Goal: Navigation & Orientation: Find specific page/section

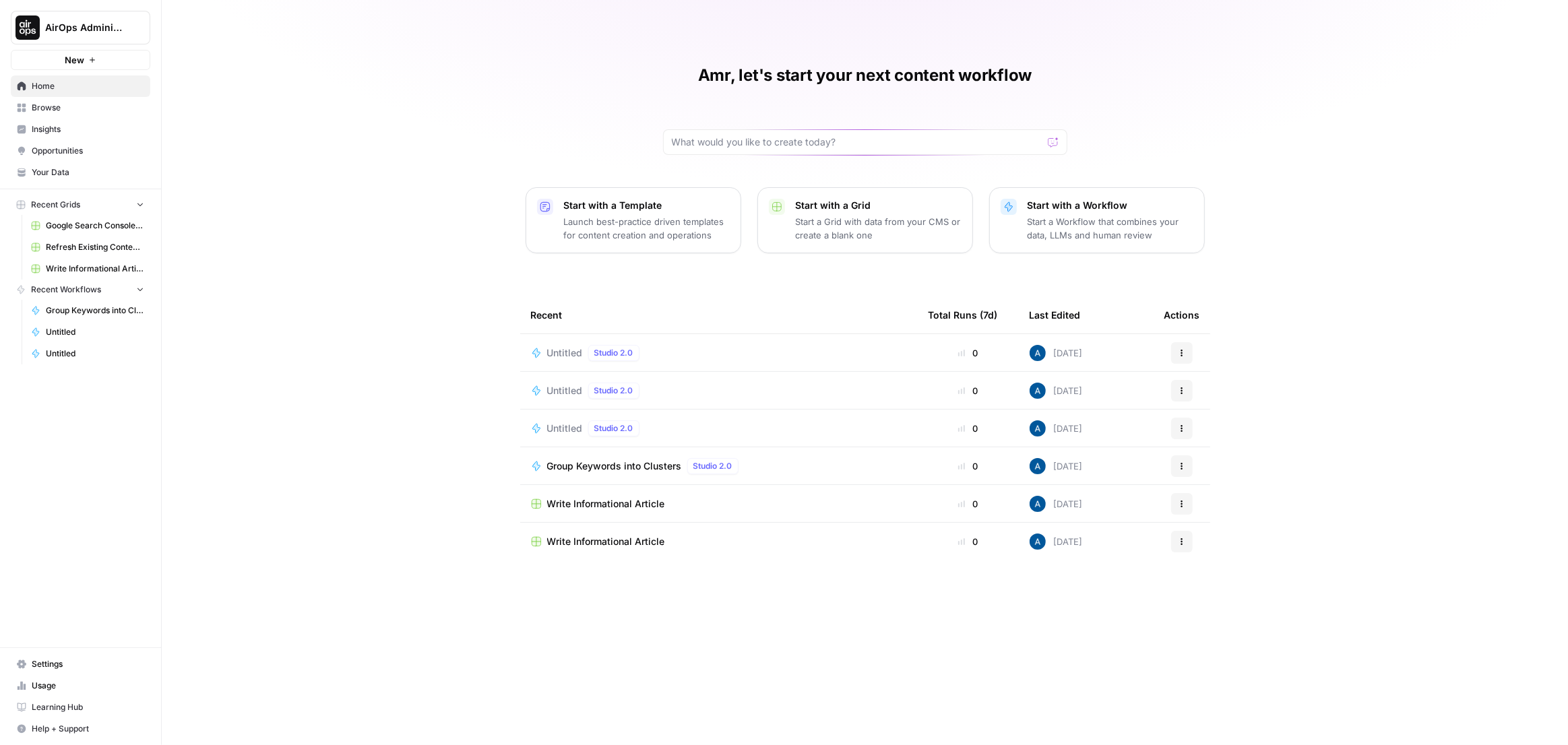
click at [123, 114] on link "Browse" at bounding box center [80, 108] width 139 height 22
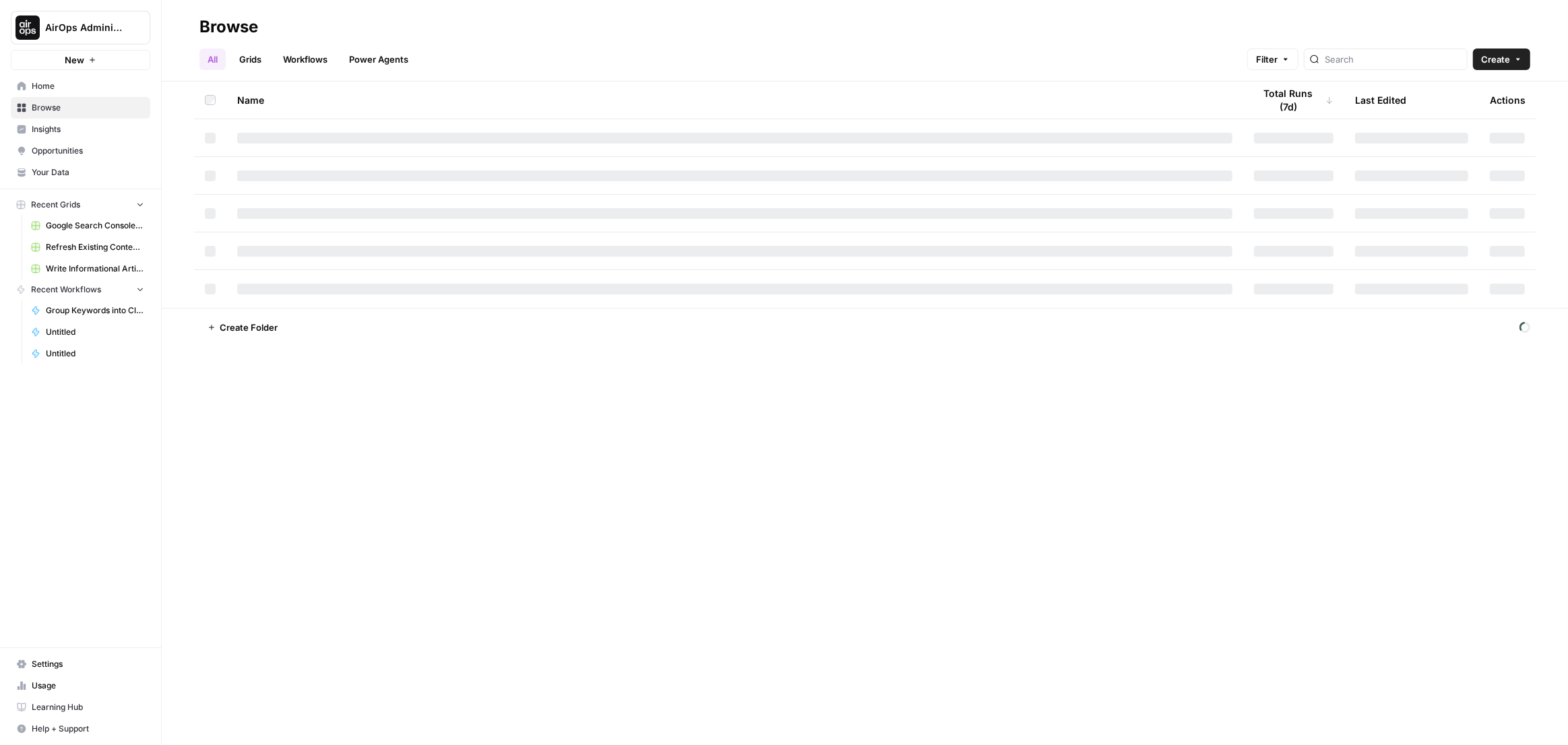
click at [123, 125] on span "Insights" at bounding box center [87, 129] width 112 height 12
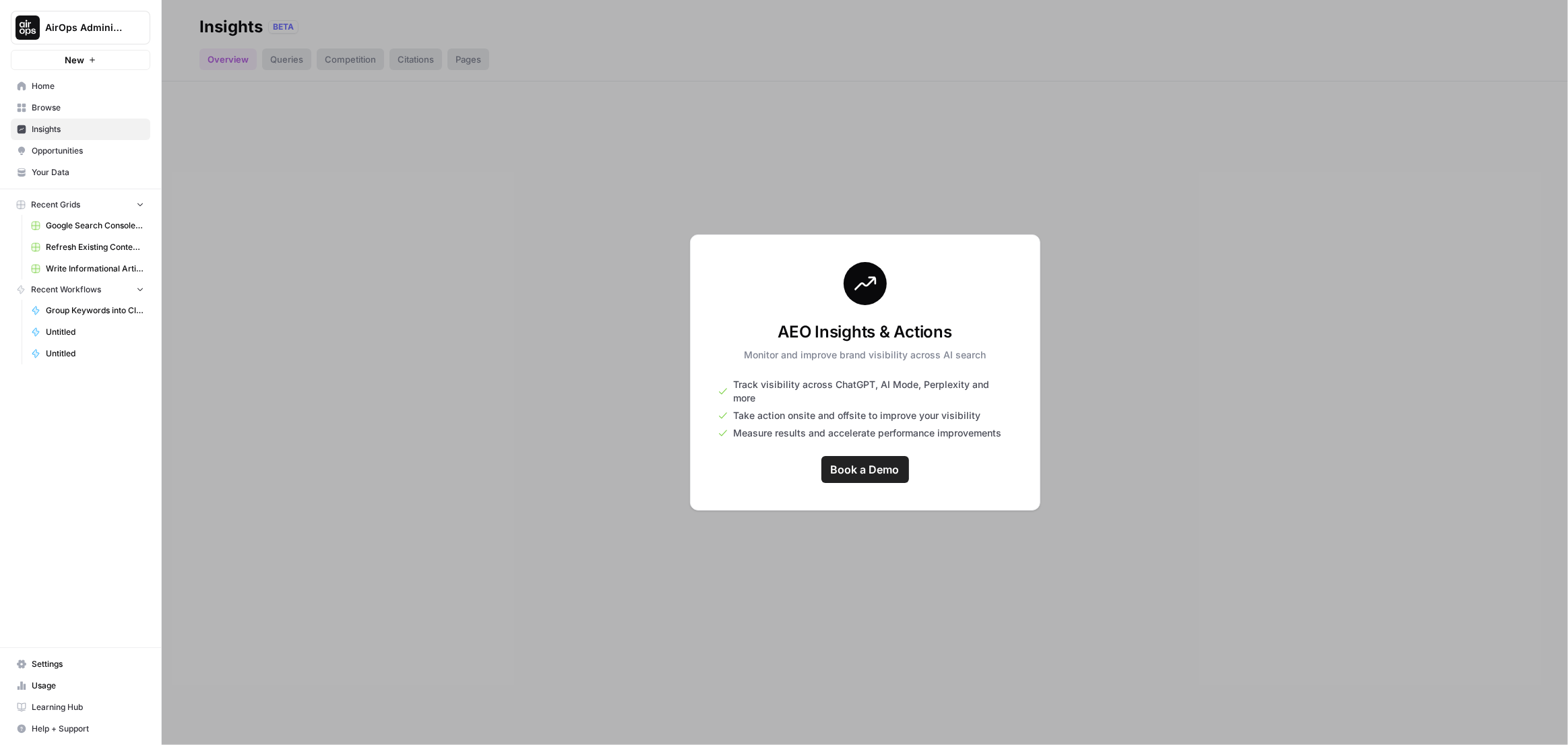
click at [117, 144] on link "Opportunities" at bounding box center [80, 150] width 139 height 22
click at [87, 153] on span "Opportunities" at bounding box center [87, 150] width 112 height 12
click at [83, 188] on nav "Home Browse Insights Opportunities Your Data" at bounding box center [80, 129] width 161 height 119
click at [85, 177] on span "Your Data" at bounding box center [87, 172] width 112 height 12
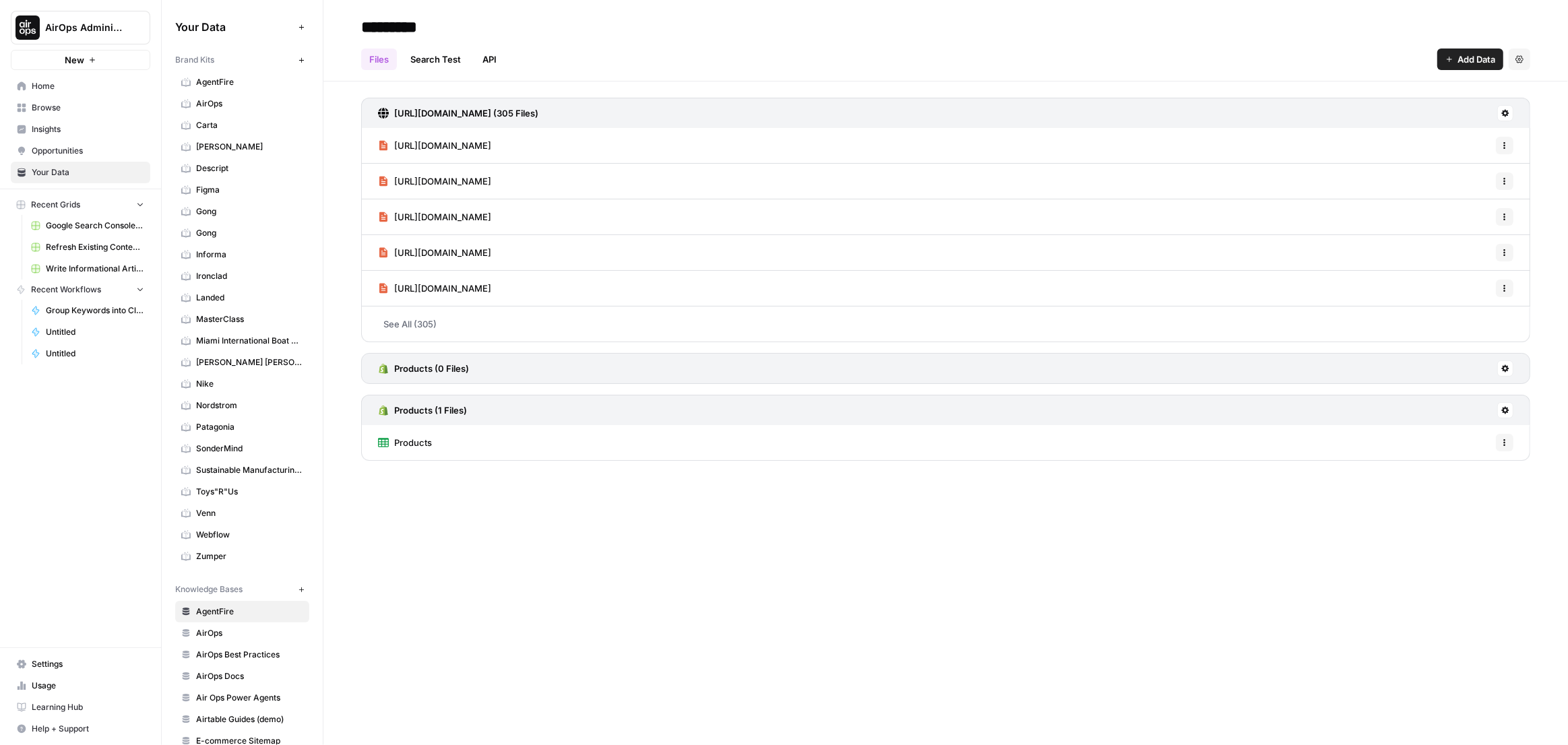
drag, startPoint x: 818, startPoint y: 511, endPoint x: 755, endPoint y: 424, distance: 107.4
click at [816, 507] on div "********* Files Search Test API Add Data Settings [URL][DOMAIN_NAME] (305 Files…" at bounding box center [945, 372] width 1245 height 745
click at [1327, 548] on div "********* Files Search Test API Add Data Settings [URL][DOMAIN_NAME] (305 Files…" at bounding box center [945, 372] width 1245 height 745
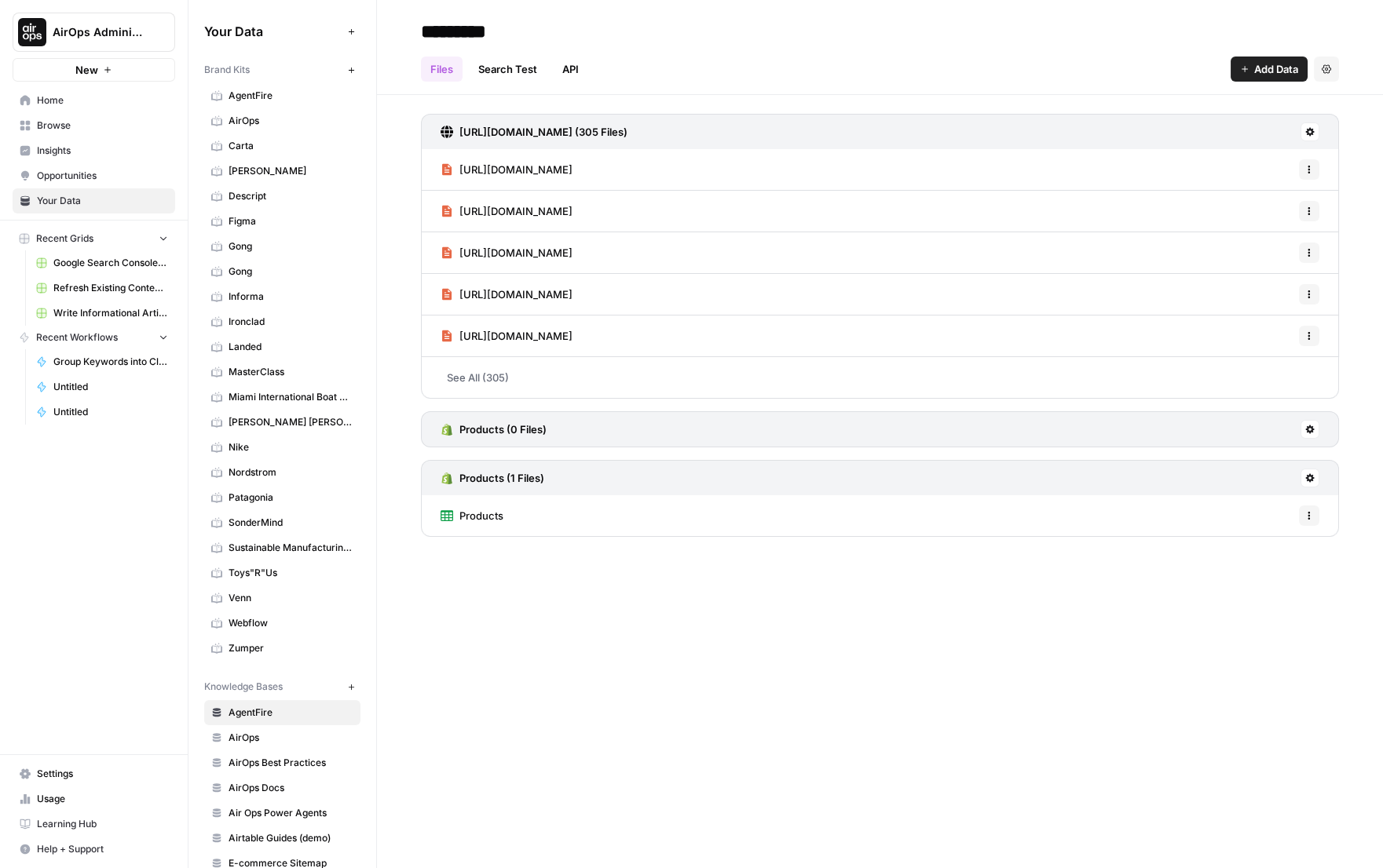
click at [103, 106] on span "Home" at bounding box center [102, 100] width 131 height 14
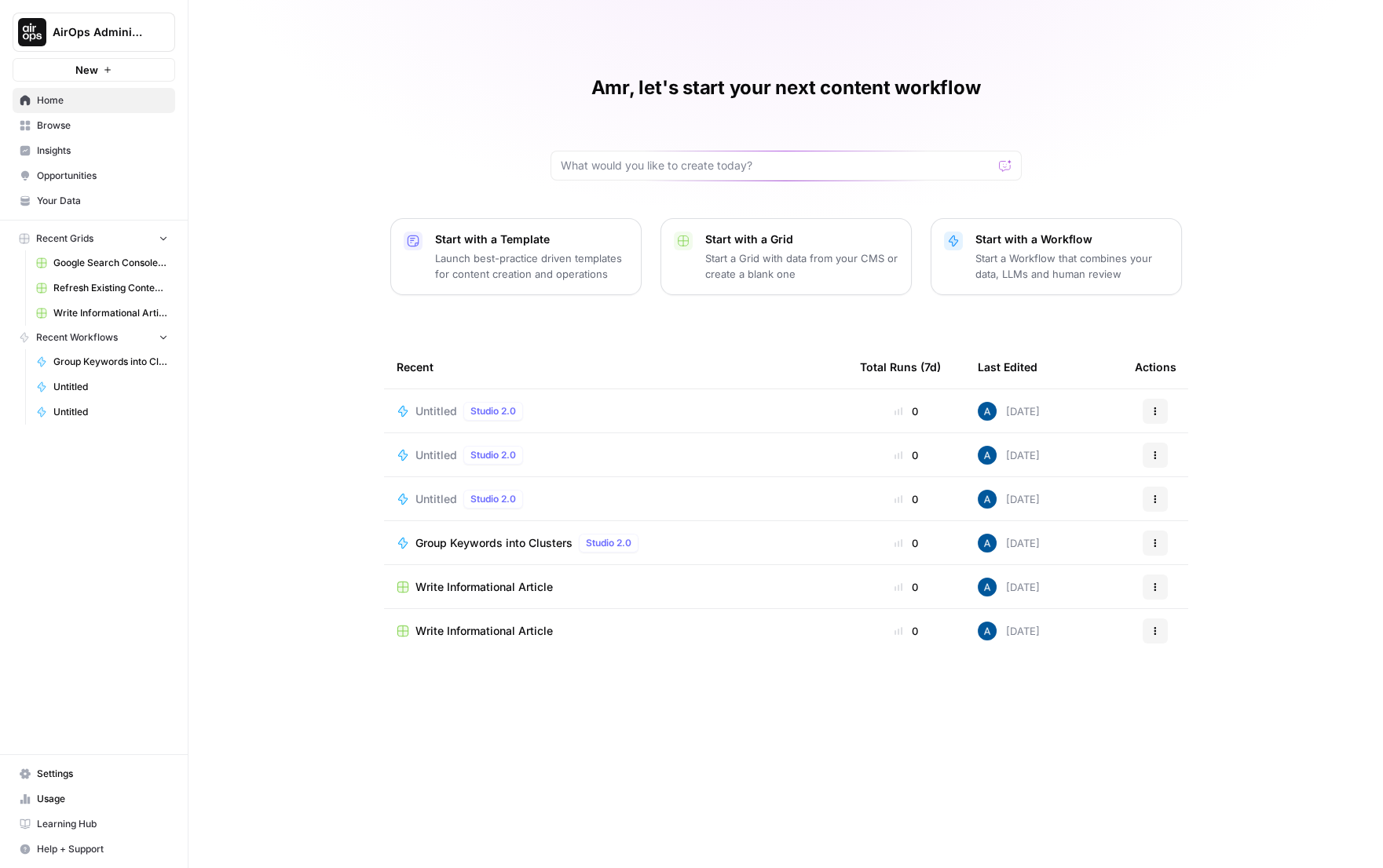
click at [381, 671] on div "Amr, let's start your next content workflow Start with a Template Launch best-p…" at bounding box center [785, 434] width 1194 height 868
